Goal: Find specific page/section: Find specific page/section

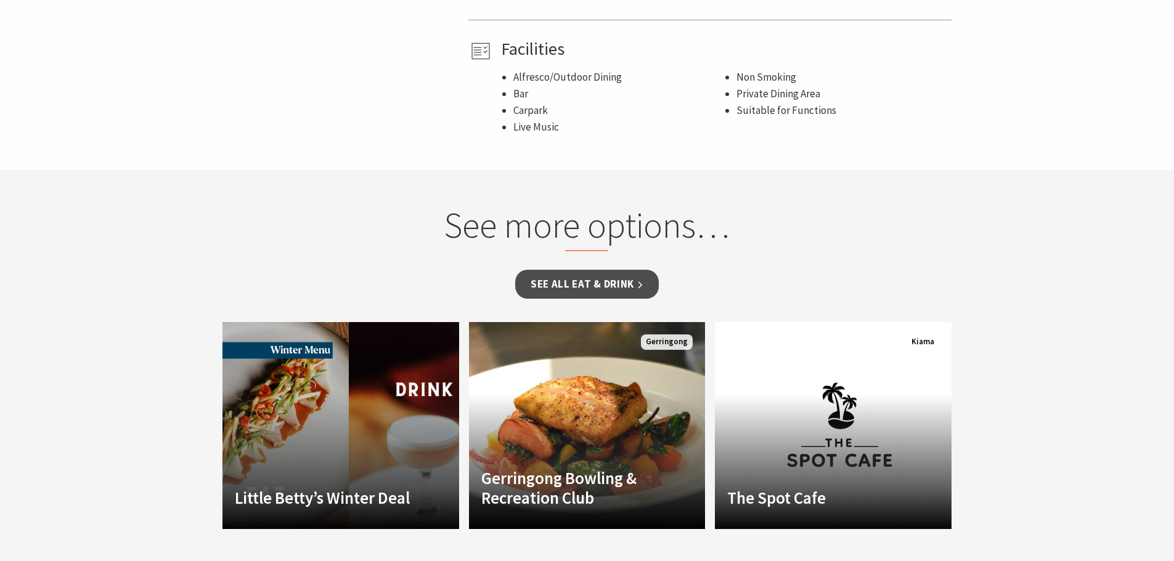
scroll to position [1015, 0]
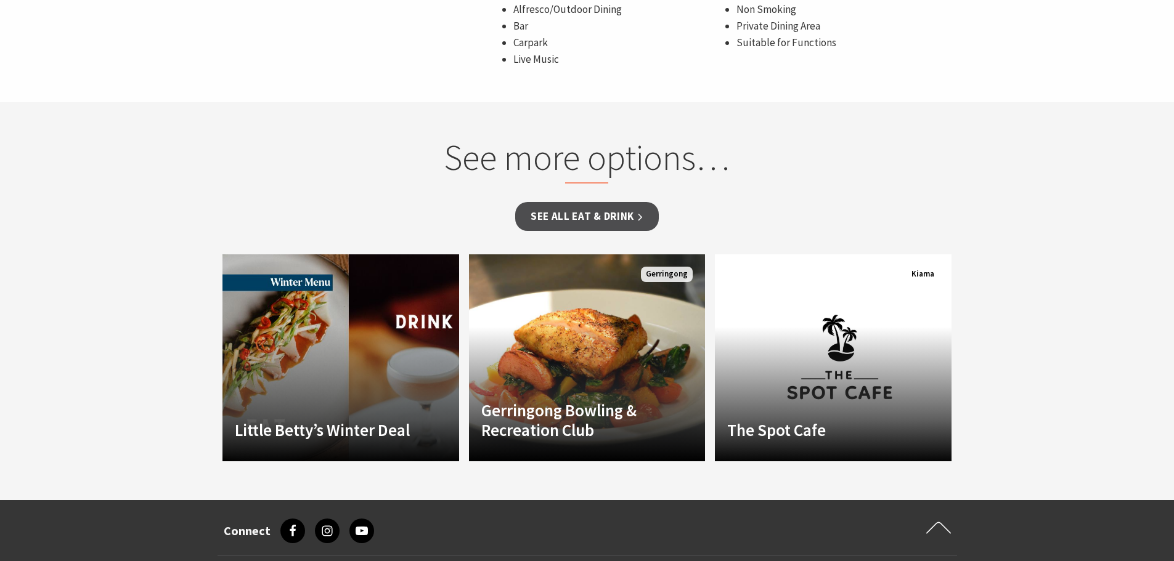
drag, startPoint x: 1183, startPoint y: 134, endPoint x: 1141, endPoint y: 139, distance: 41.6
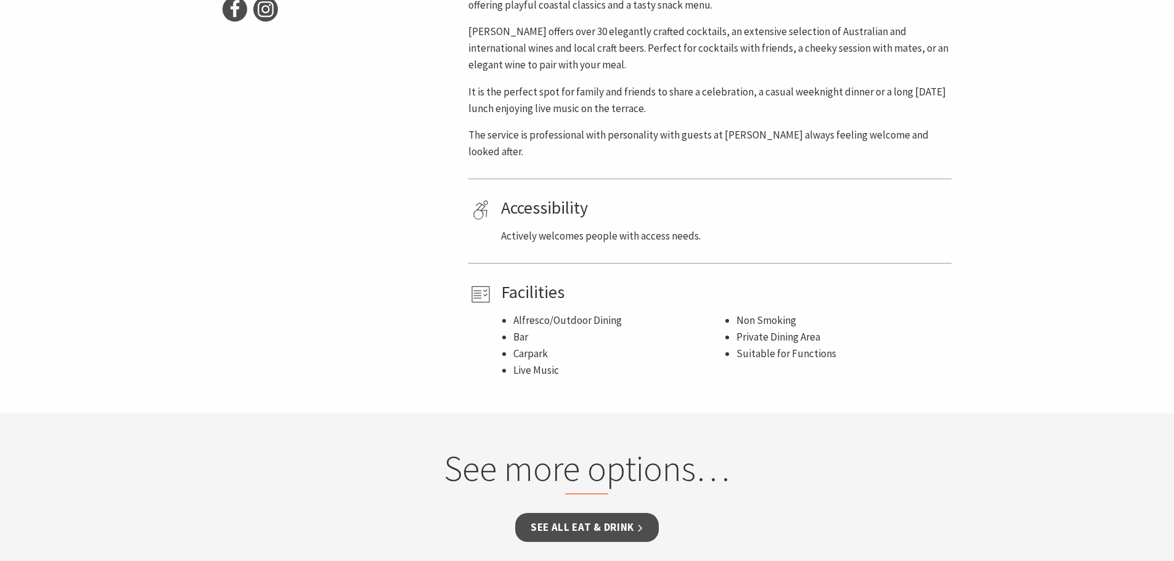
scroll to position [984, 0]
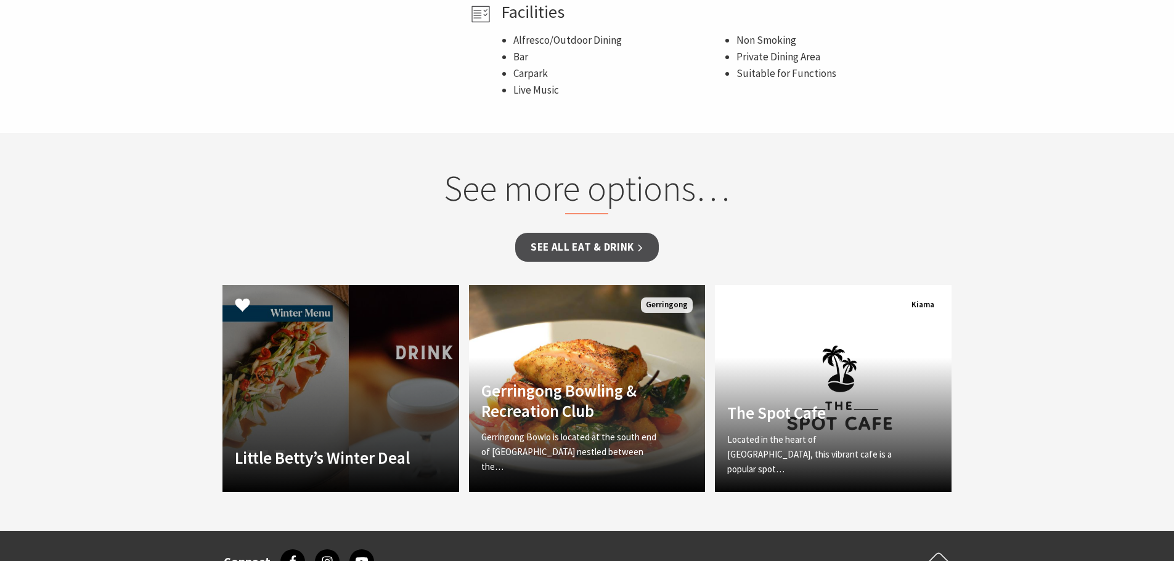
click at [344, 349] on link "Another Image Used Little Betty’s Winter Deal MONDAYS – $65 Feed Me Menu Why sh…" at bounding box center [340, 388] width 237 height 207
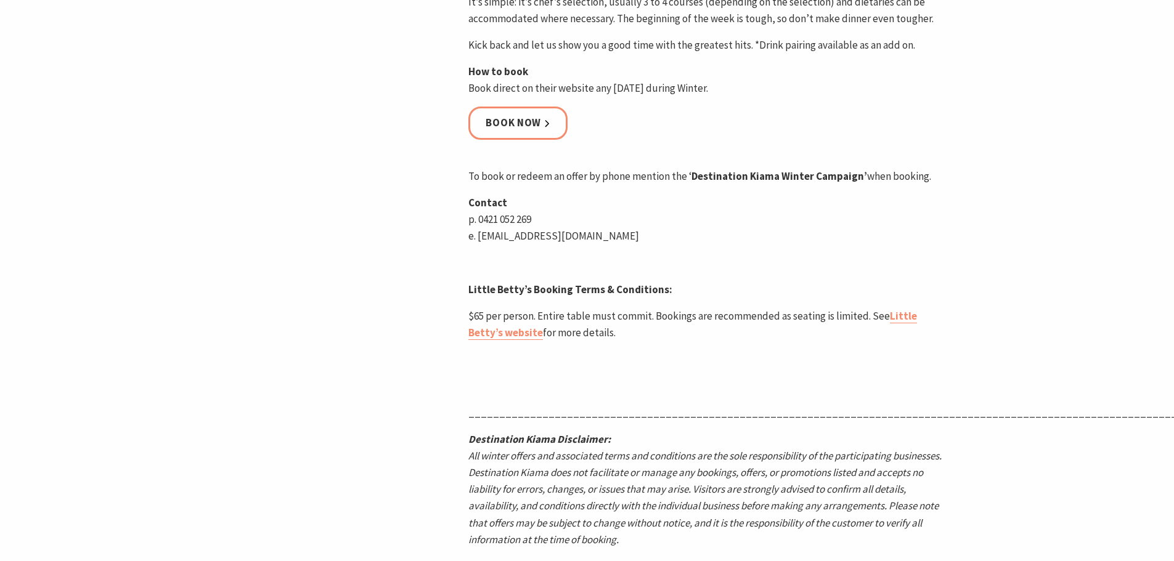
scroll to position [642, 0]
click at [497, 332] on link "Little Betty’s website" at bounding box center [692, 327] width 449 height 31
